Goal: Navigation & Orientation: Go to known website

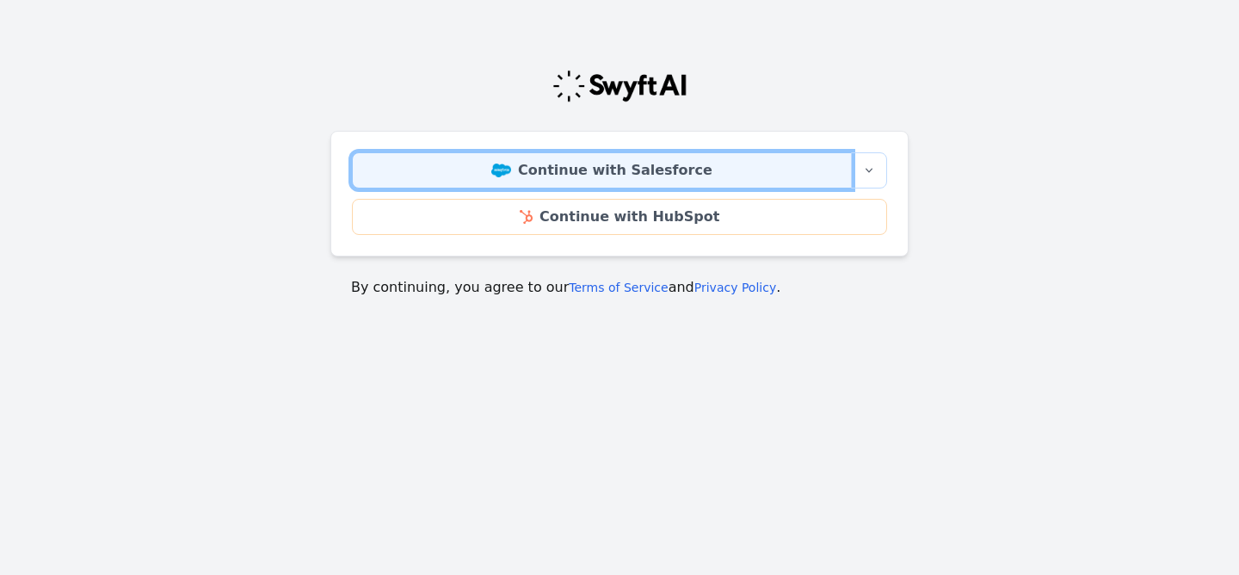
click at [658, 169] on link "Continue with Salesforce" at bounding box center [602, 170] width 500 height 36
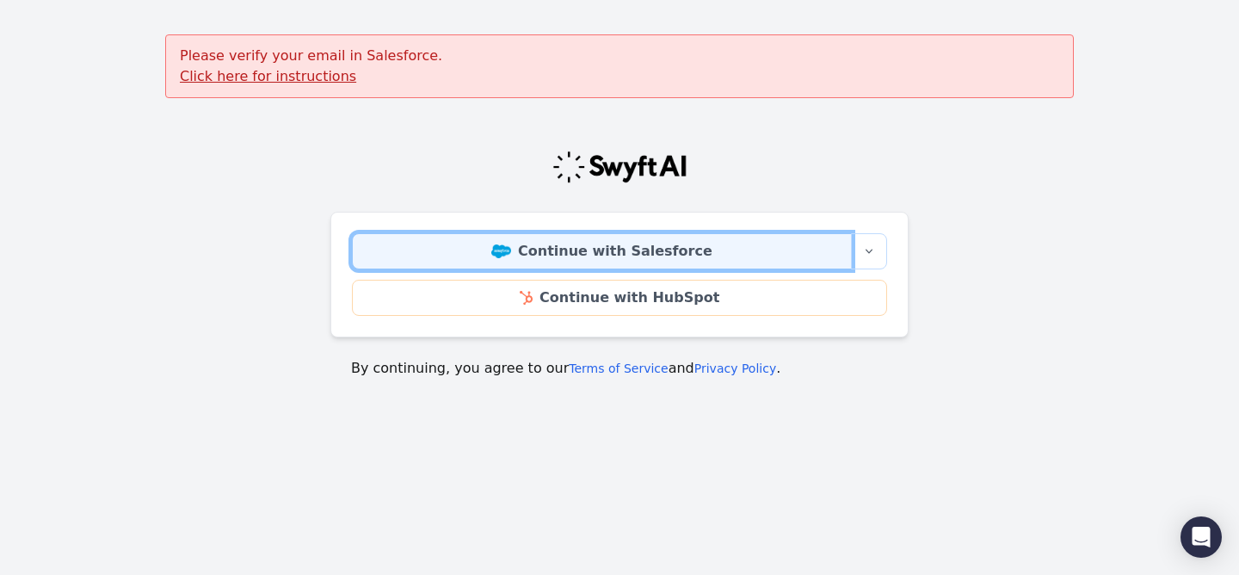
click at [551, 243] on link "Continue with Salesforce" at bounding box center [602, 251] width 500 height 36
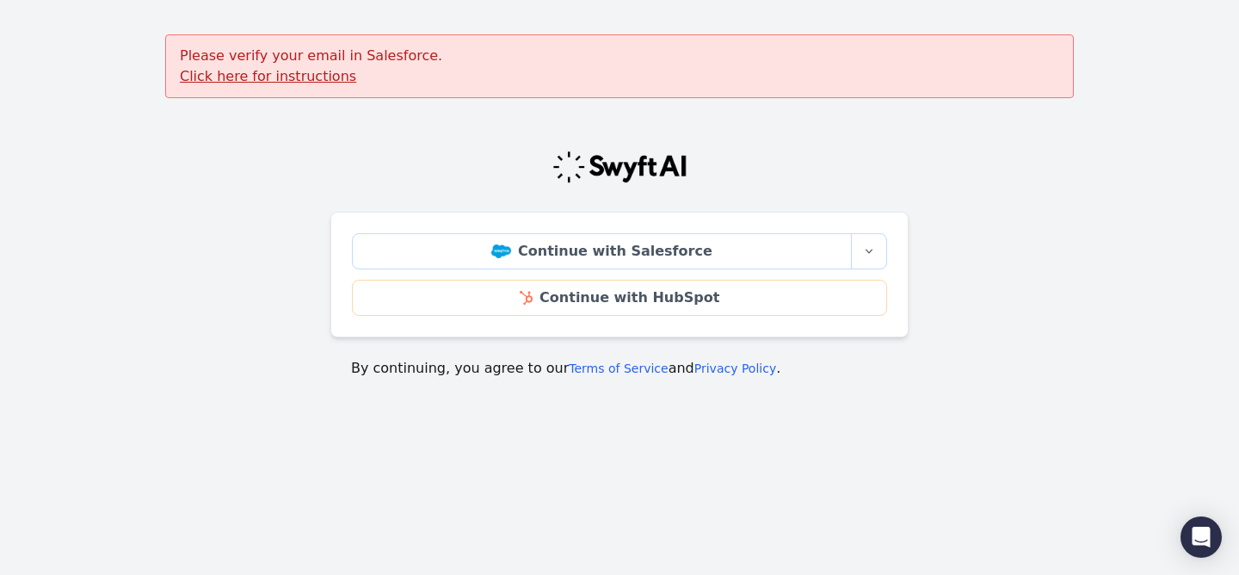
click at [300, 77] on u "Click here for instructions" at bounding box center [268, 76] width 176 height 16
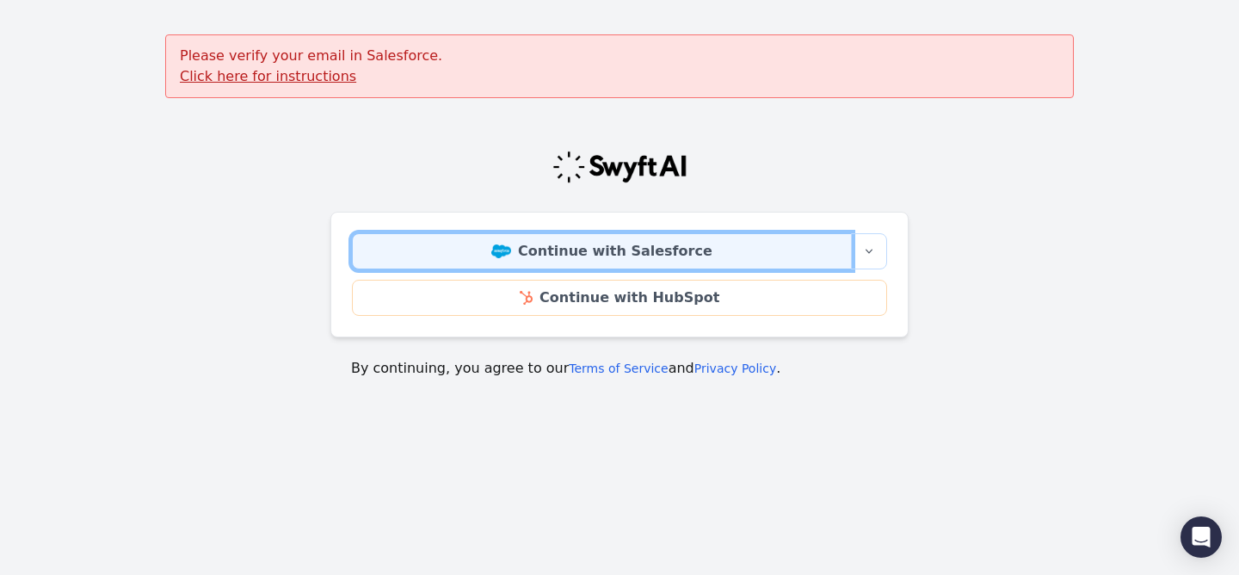
click at [625, 248] on link "Continue with Salesforce" at bounding box center [602, 251] width 500 height 36
click at [479, 243] on link "Continue with Salesforce" at bounding box center [602, 251] width 500 height 36
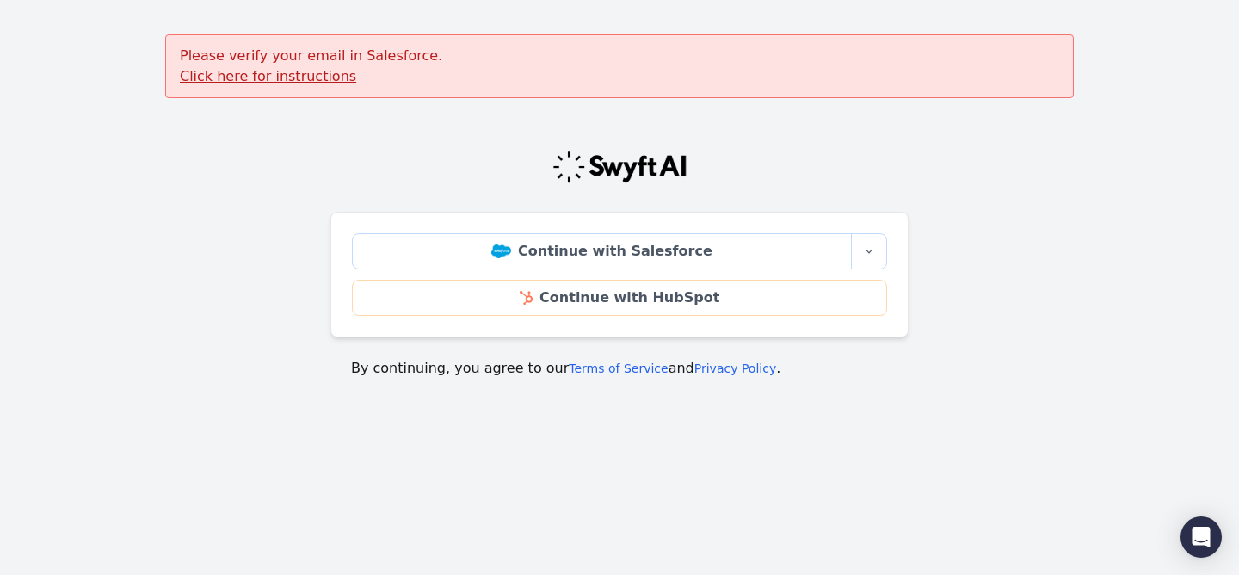
click at [581, 232] on div "Continue with Salesforce More sign-in options Continue with Salesforce Sandbox …" at bounding box center [619, 275] width 578 height 126
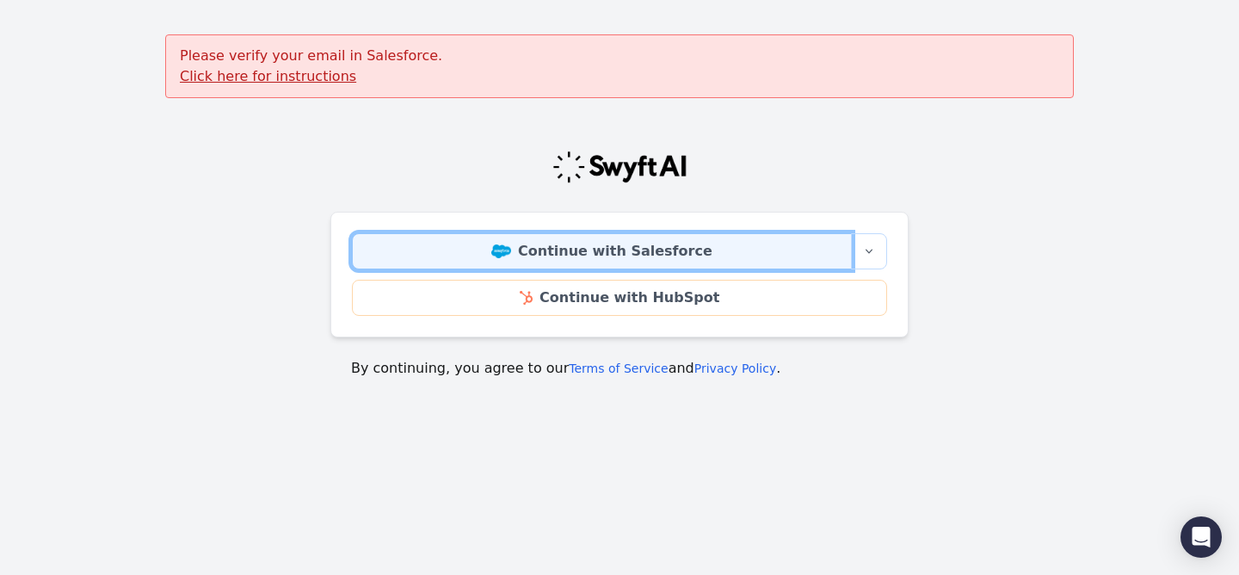
click at [573, 244] on link "Continue with Salesforce" at bounding box center [602, 251] width 500 height 36
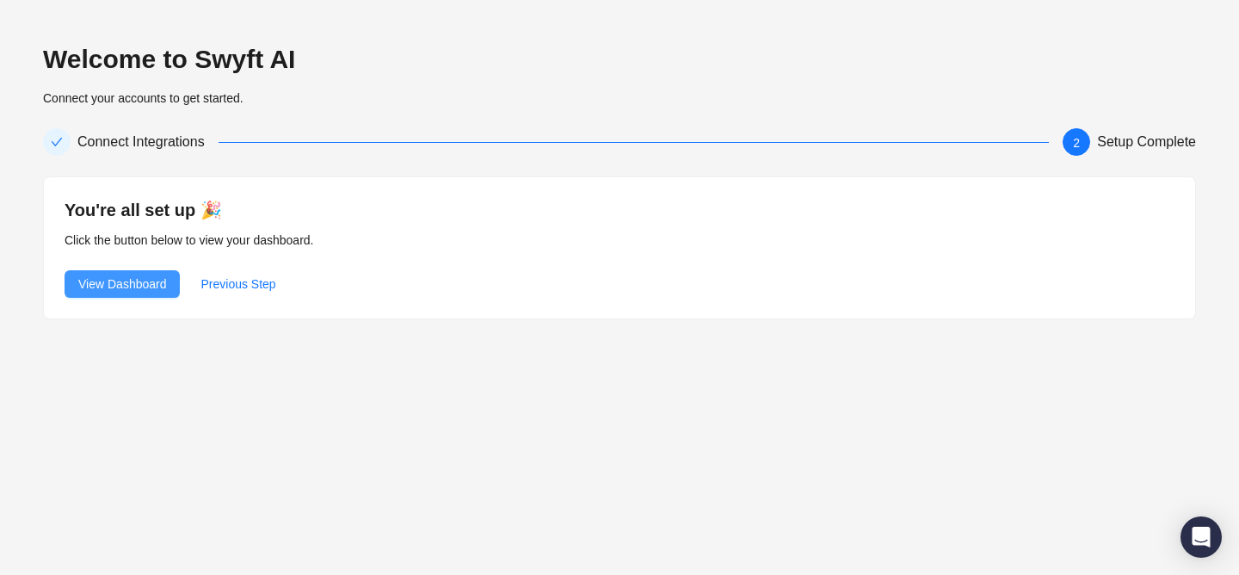
click at [147, 279] on span "View Dashboard" at bounding box center [122, 283] width 88 height 19
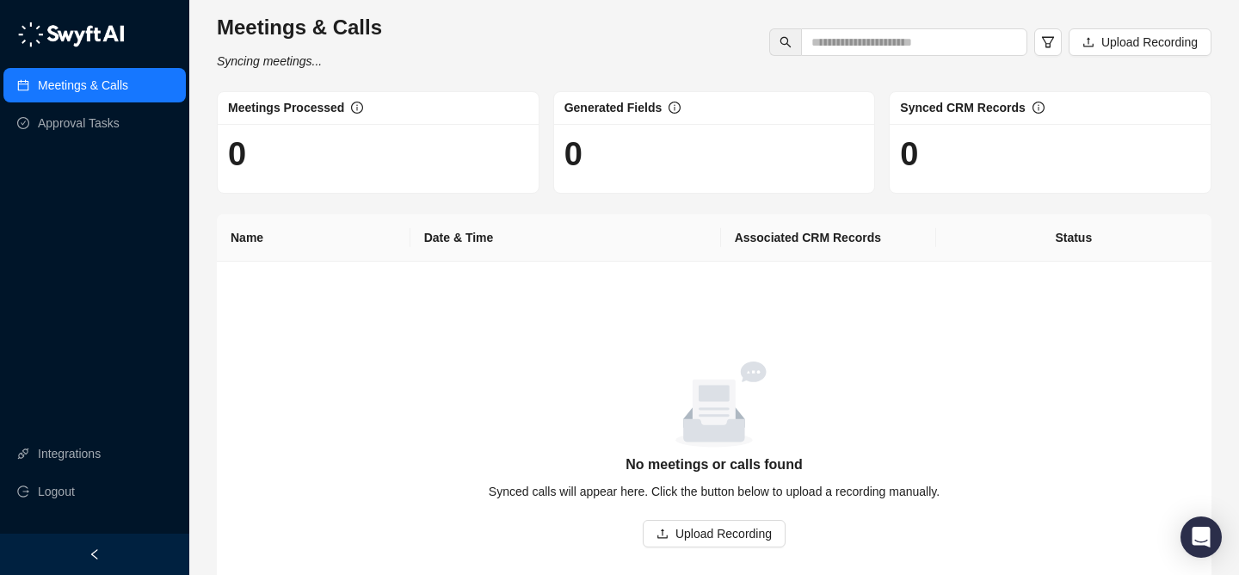
scroll to position [41, 0]
